Goal: Task Accomplishment & Management: Manage account settings

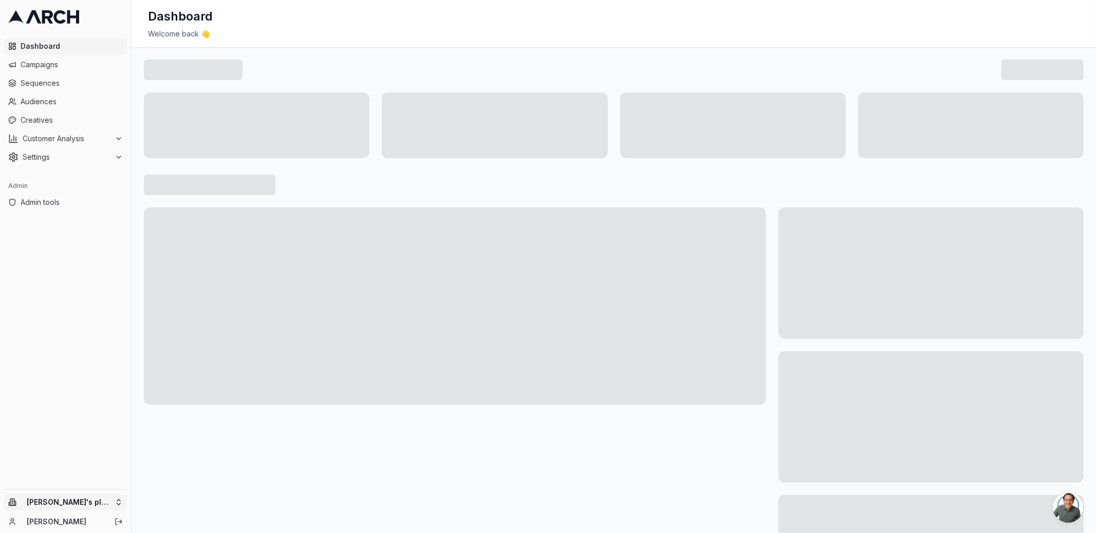
click at [118, 504] on html "Dashboard Campaigns Sequences Audiences Creatives Customer Analysis Settings Ad…" at bounding box center [548, 266] width 1096 height 533
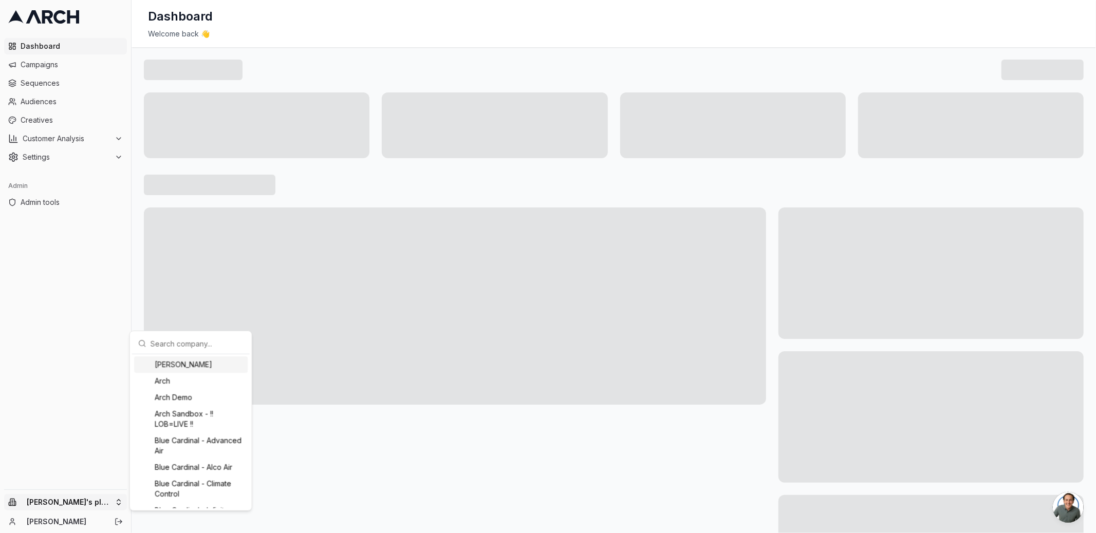
click at [175, 347] on input "text" at bounding box center [197, 343] width 93 height 21
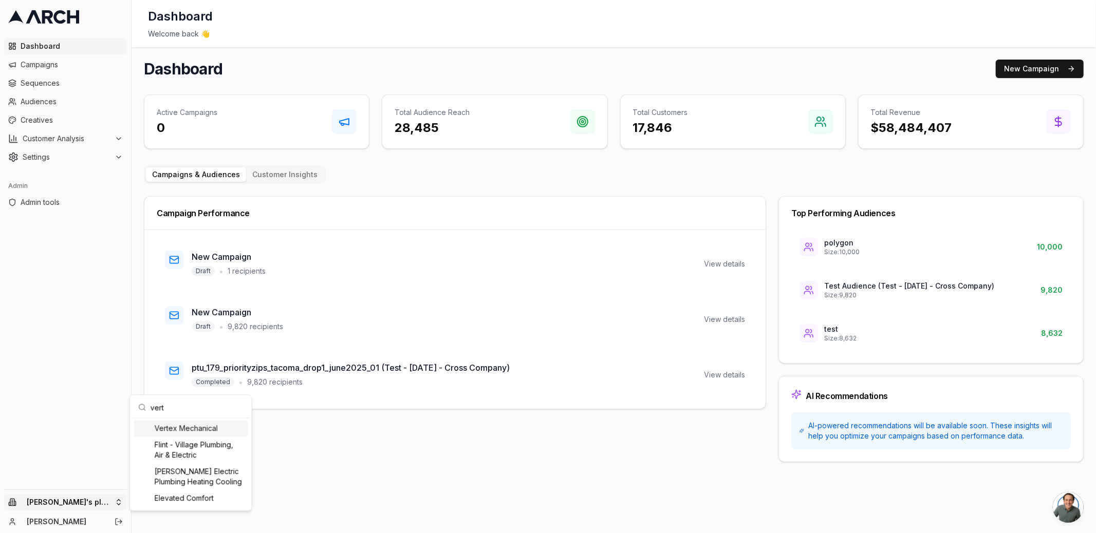
type input "vert"
click at [188, 427] on div "Vertex Mechanical" at bounding box center [191, 428] width 114 height 16
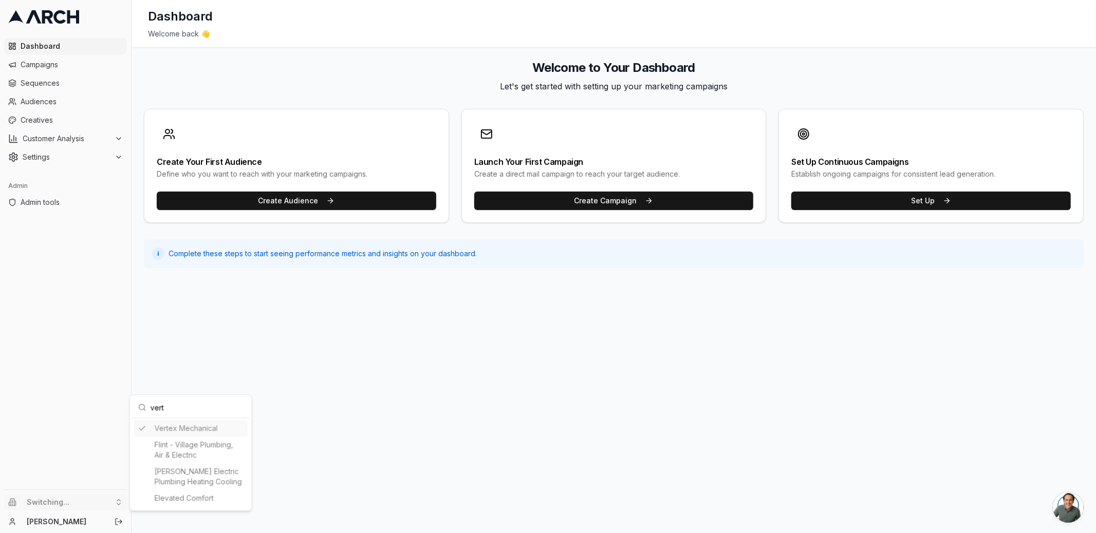
click at [136, 330] on html "Dashboard Campaigns Sequences Audiences Creatives Customer Analysis Settings Ad…" at bounding box center [548, 266] width 1096 height 533
click at [100, 156] on span "Settings" at bounding box center [67, 157] width 88 height 10
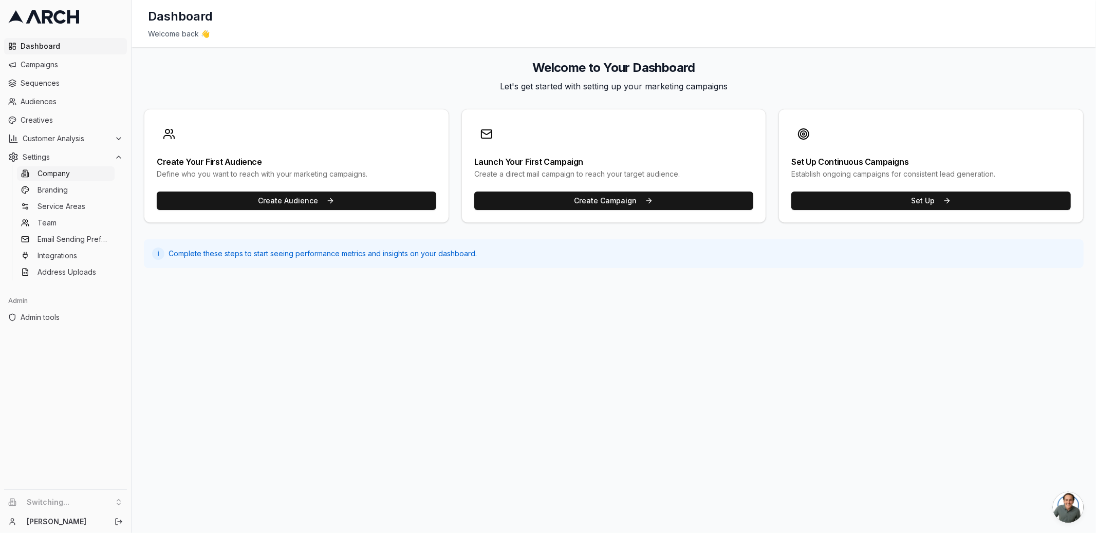
click at [75, 172] on link "Company" at bounding box center [66, 173] width 98 height 14
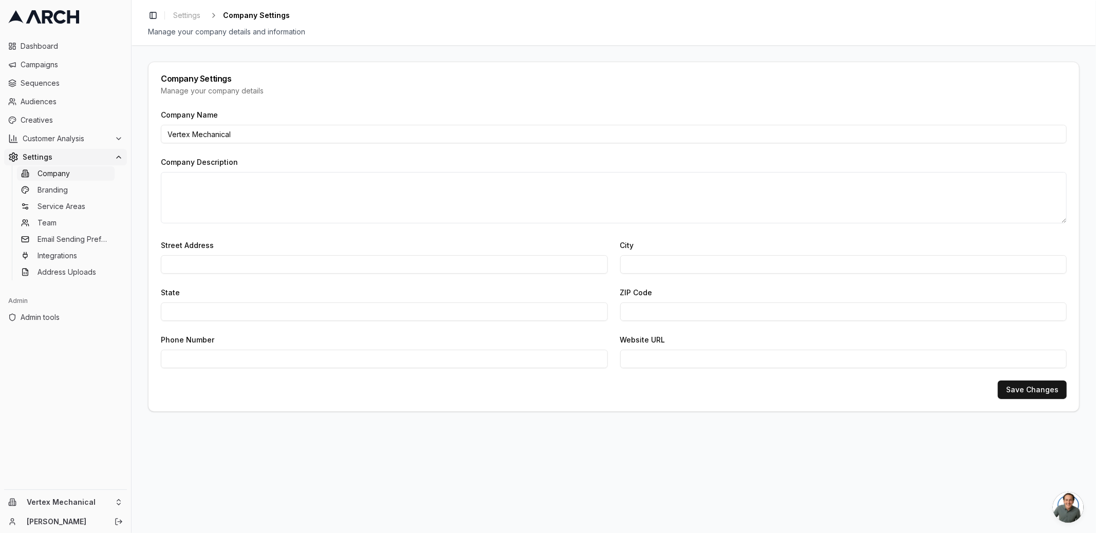
click at [138, 256] on div "Company Settings Manage your company details Company Name Vertex Mechanical Com…" at bounding box center [614, 289] width 964 height 488
click at [83, 192] on link "Branding" at bounding box center [66, 190] width 98 height 14
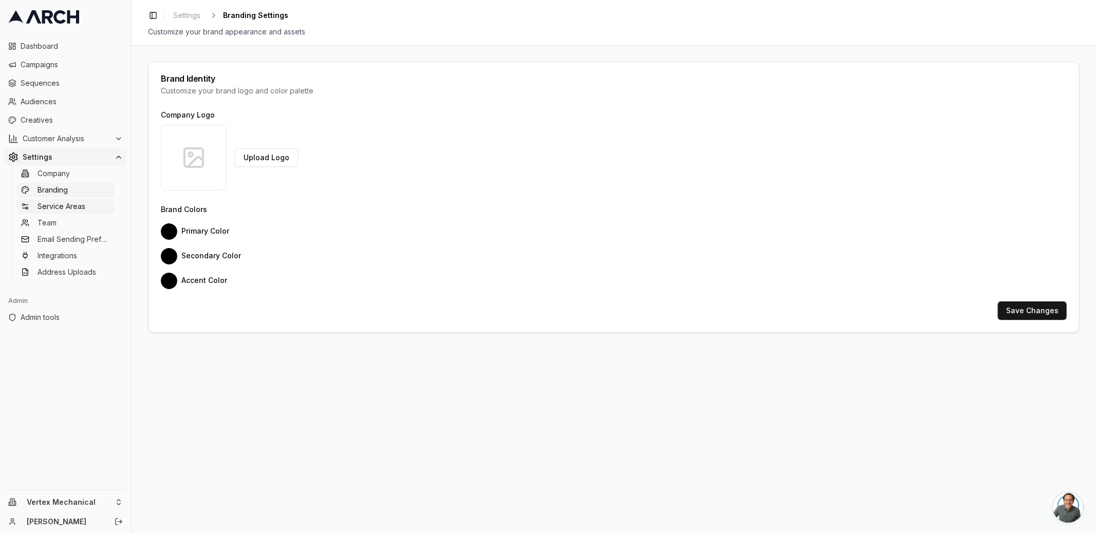
click at [84, 206] on span "Service Areas" at bounding box center [62, 206] width 48 height 10
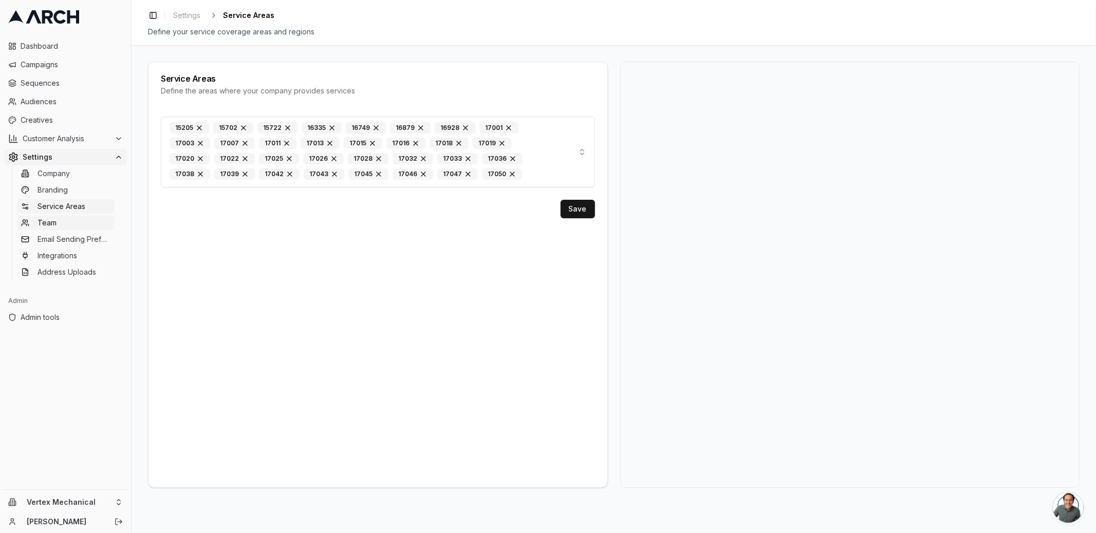
click at [84, 226] on link "Team" at bounding box center [66, 223] width 98 height 14
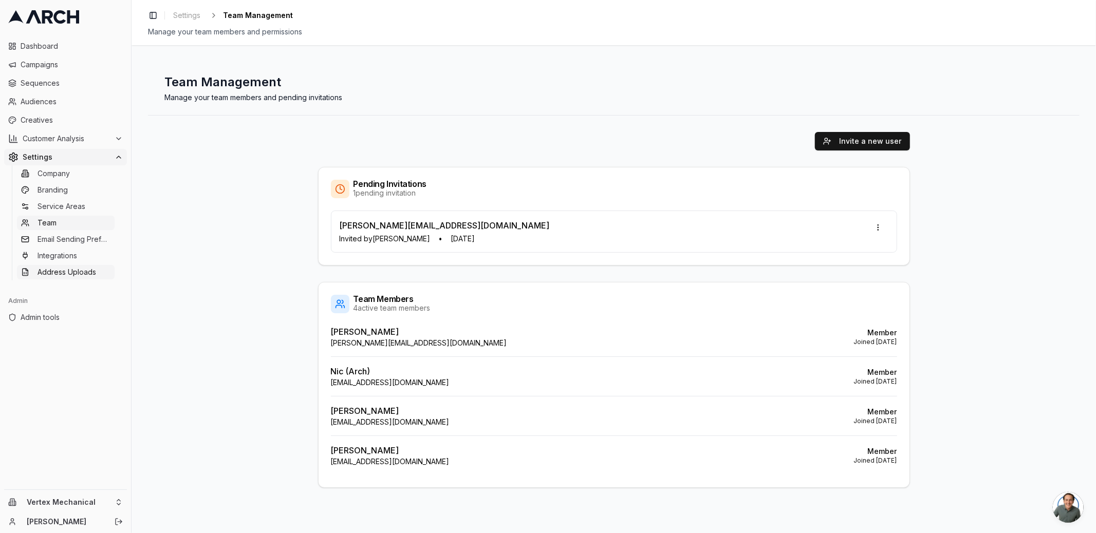
click at [78, 274] on span "Address Uploads" at bounding box center [67, 272] width 59 height 10
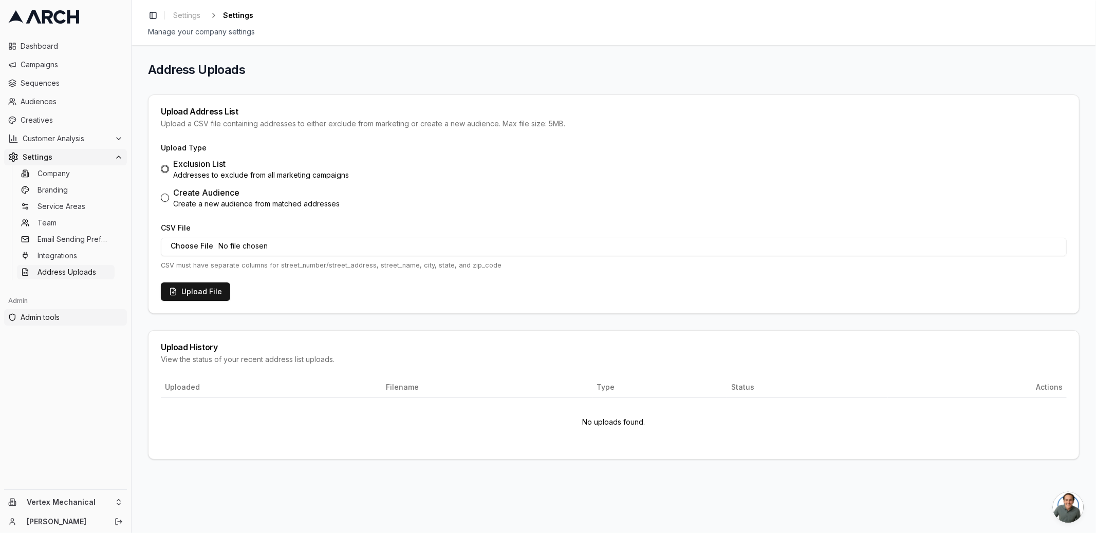
click at [67, 317] on span "Admin tools" at bounding box center [72, 317] width 102 height 10
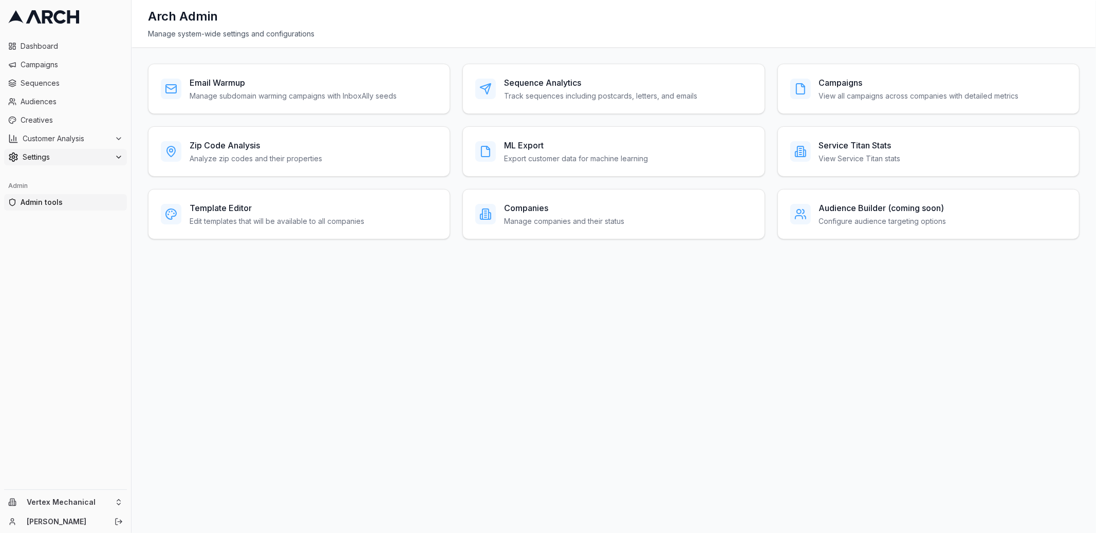
click at [61, 155] on span "Settings" at bounding box center [67, 157] width 88 height 10
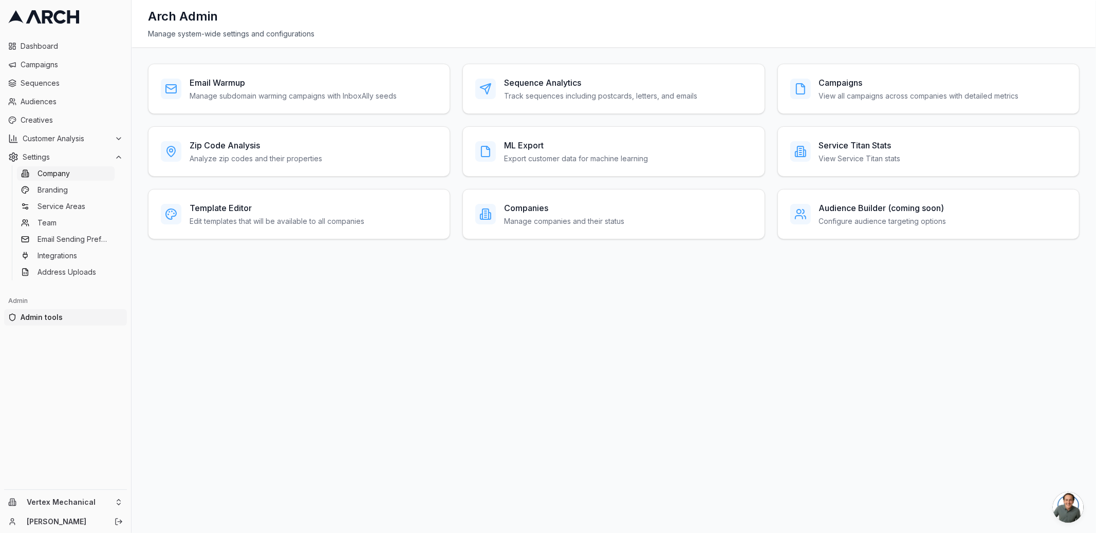
click at [68, 177] on span "Company" at bounding box center [54, 174] width 32 height 10
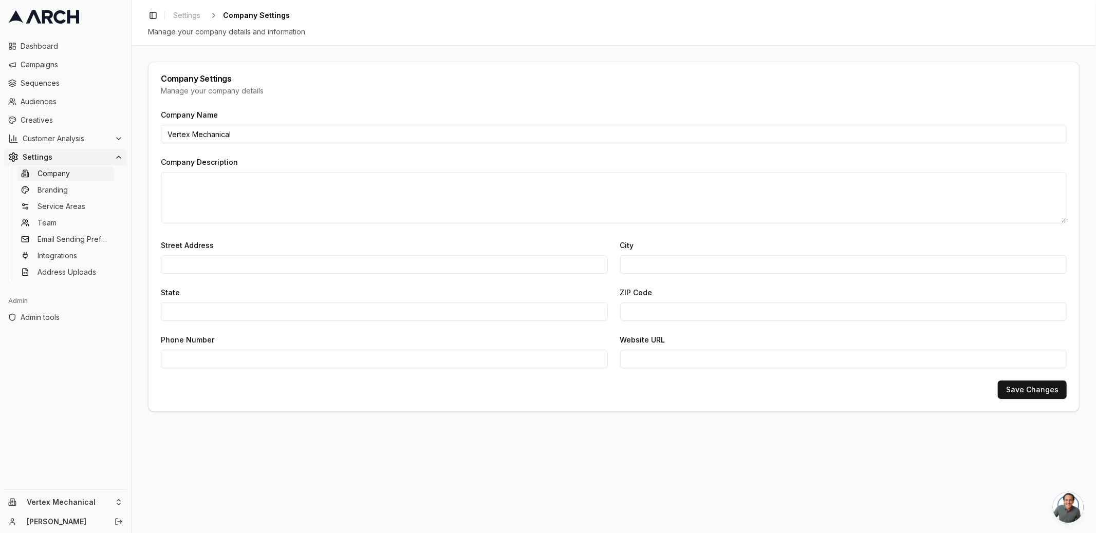
click at [180, 79] on div "Company Settings" at bounding box center [614, 78] width 906 height 8
click at [188, 86] on div "Manage your company details" at bounding box center [614, 91] width 906 height 10
click at [139, 129] on div "Company Settings Manage your company details Company Name Vertex Mechanical Com…" at bounding box center [614, 289] width 964 height 488
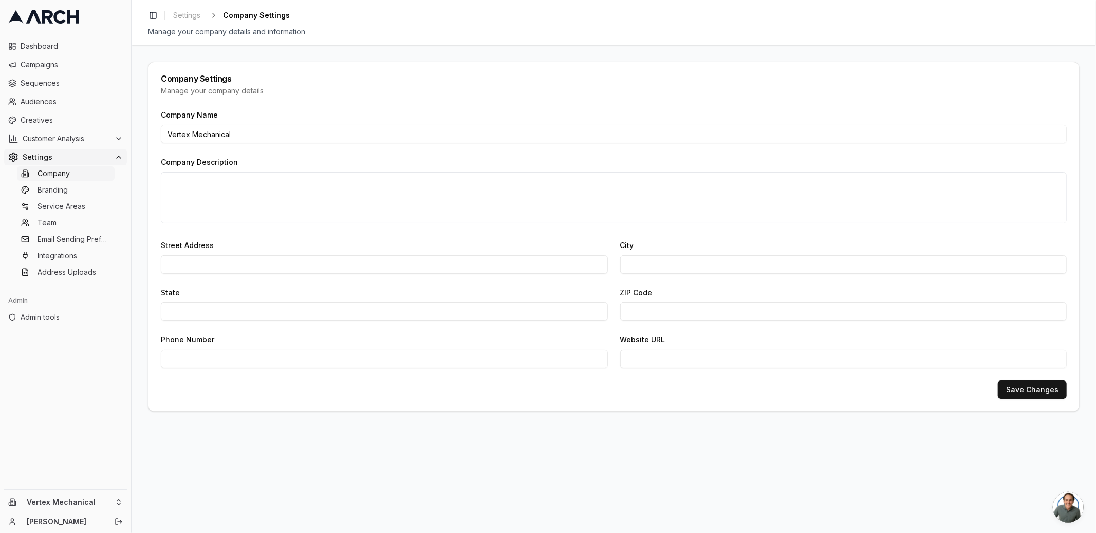
click at [189, 81] on div "Company Settings" at bounding box center [614, 78] width 906 height 8
click at [209, 91] on div "Manage your company details" at bounding box center [614, 91] width 906 height 10
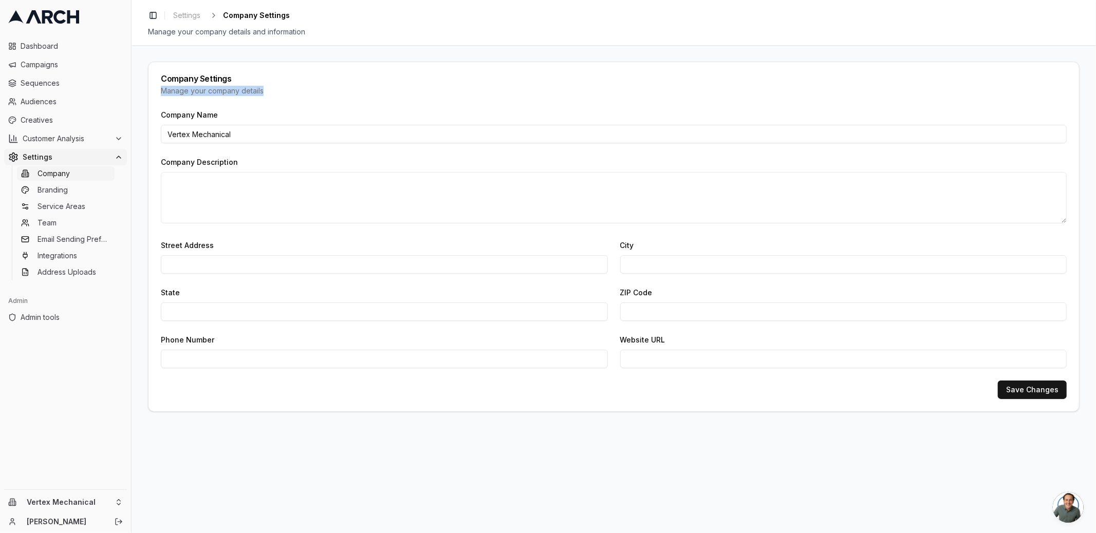
click at [209, 91] on div "Manage your company details" at bounding box center [614, 91] width 906 height 10
click at [155, 206] on div "Company Name Vertex Mechanical Company Description Street Address City State ZI…" at bounding box center [613, 259] width 930 height 303
